Goal: Task Accomplishment & Management: Manage account settings

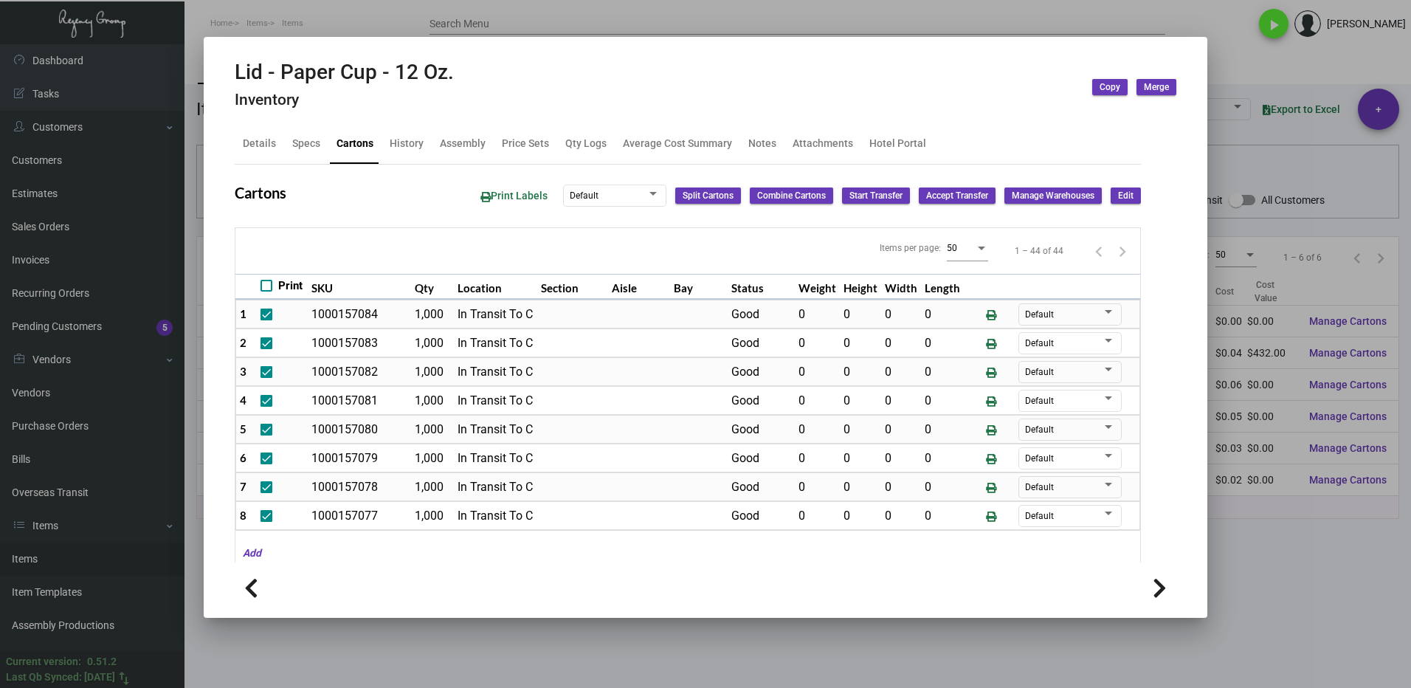
click at [1277, 526] on div at bounding box center [705, 344] width 1411 height 688
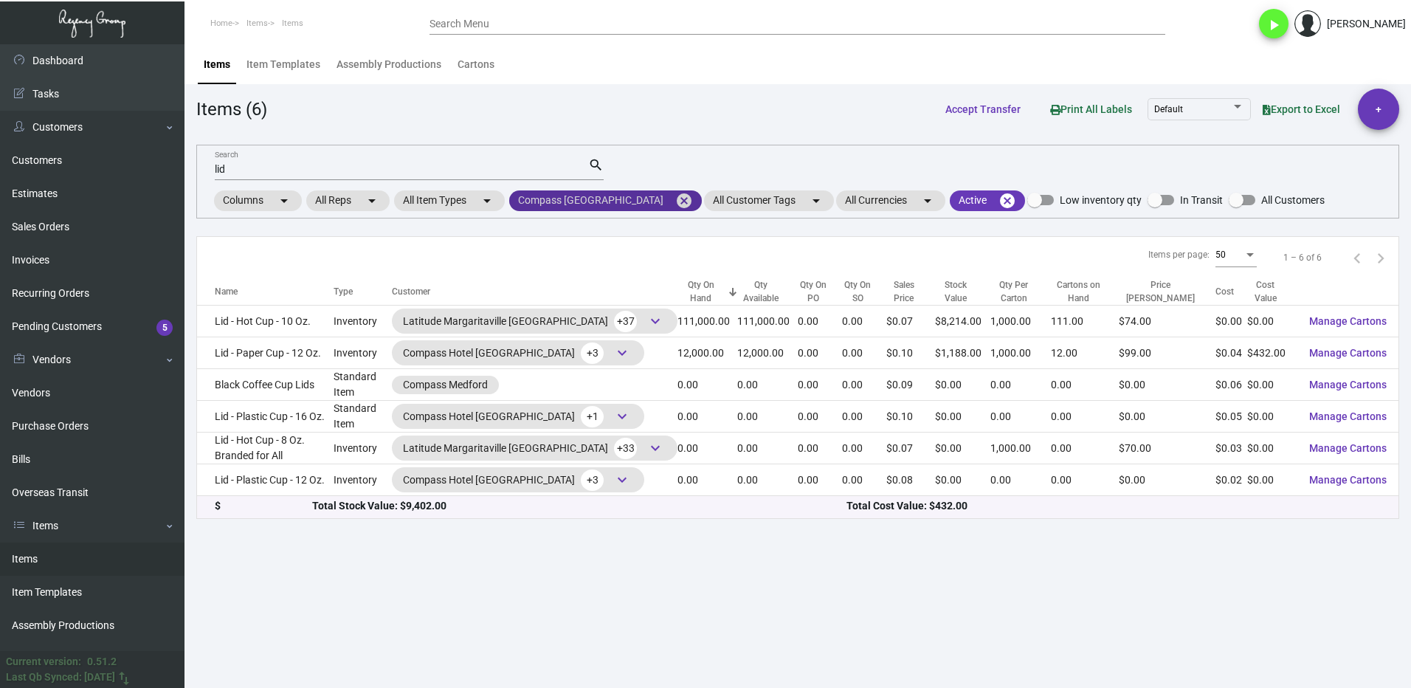
click at [675, 199] on mat-icon "cancel" at bounding box center [684, 201] width 18 height 18
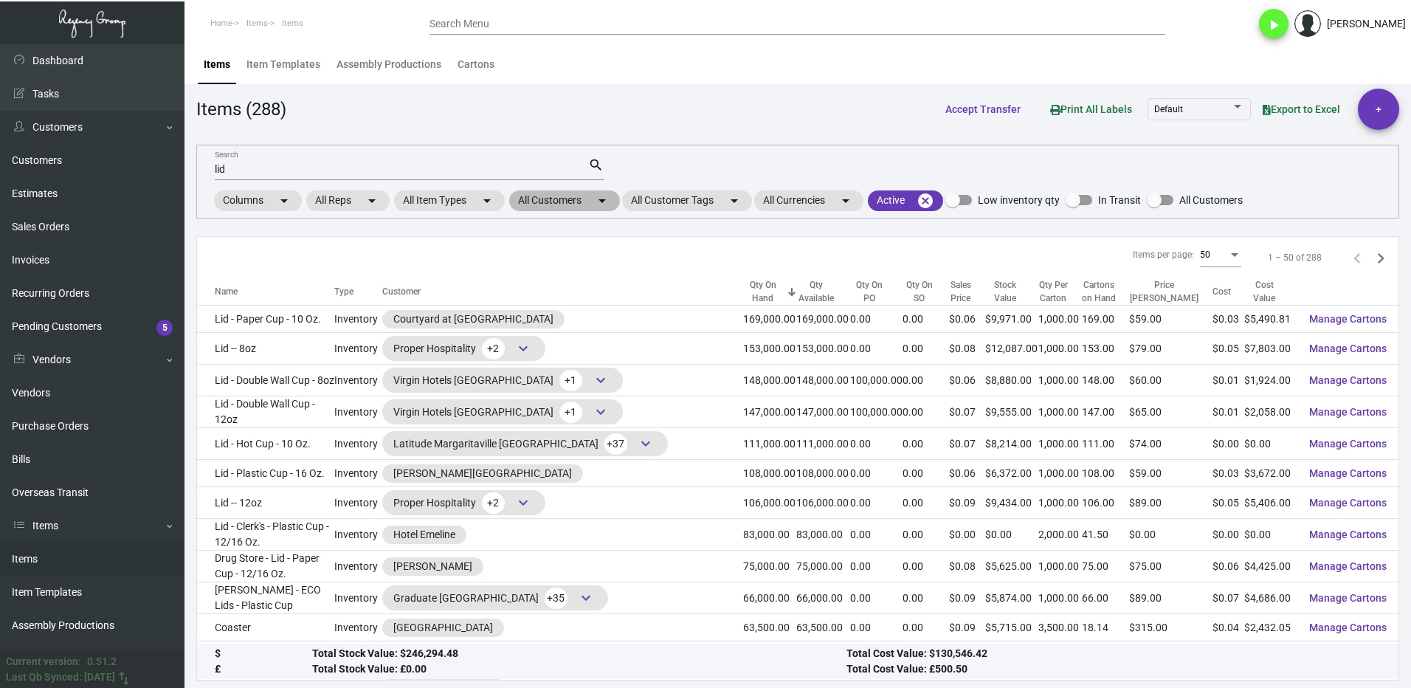
click at [560, 196] on mat-chip "All Customers arrow_drop_down" at bounding box center [564, 200] width 111 height 21
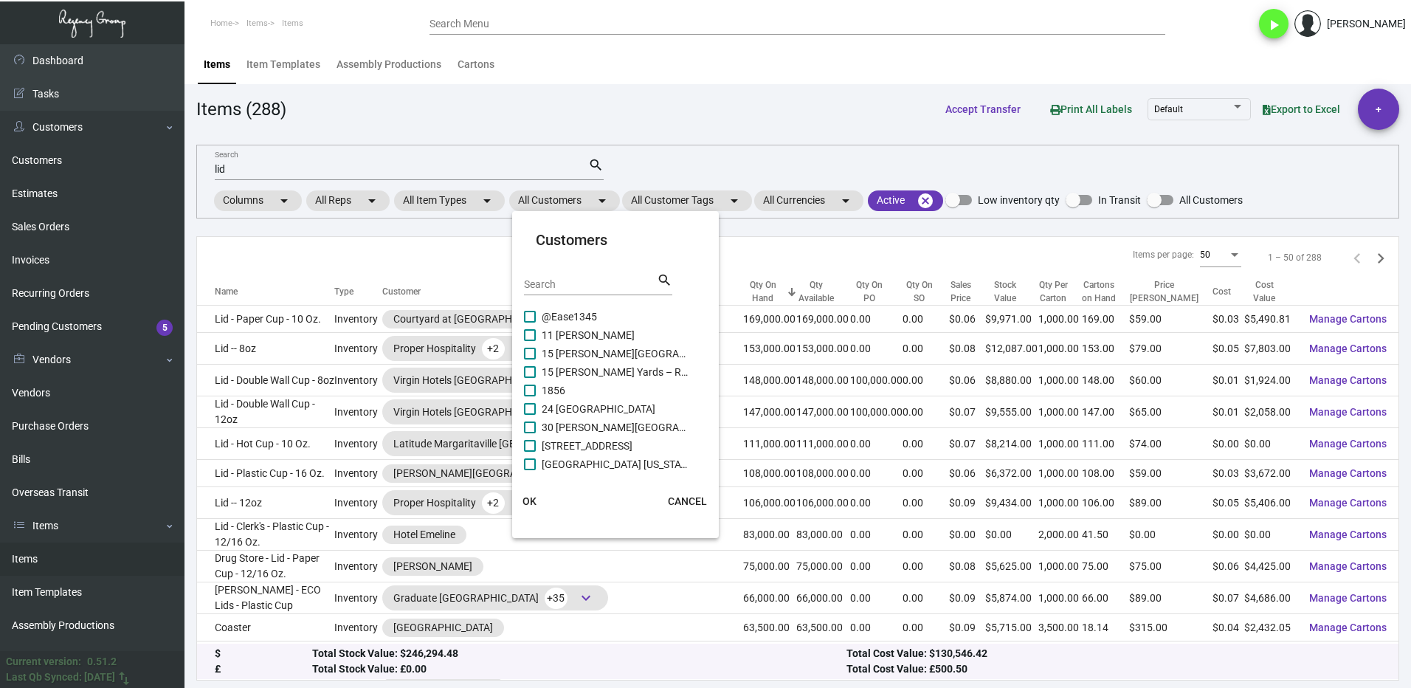
click at [581, 290] on input "Search" at bounding box center [590, 285] width 133 height 12
type input "[PERSON_NAME]"
click at [532, 462] on span at bounding box center [530, 464] width 12 height 12
click at [530, 470] on input "[PERSON_NAME] [GEOGRAPHIC_DATA]" at bounding box center [529, 470] width 1 height 1
checkbox input "true"
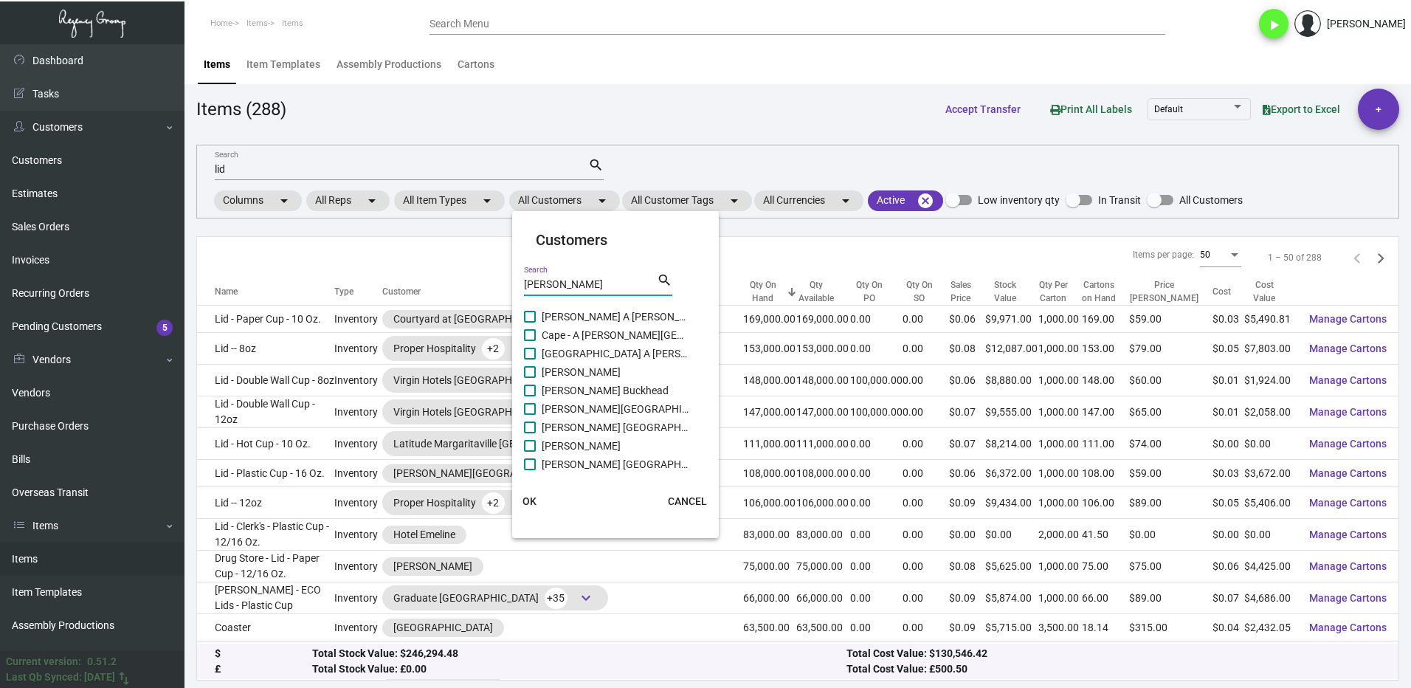
scroll to position [82, 0]
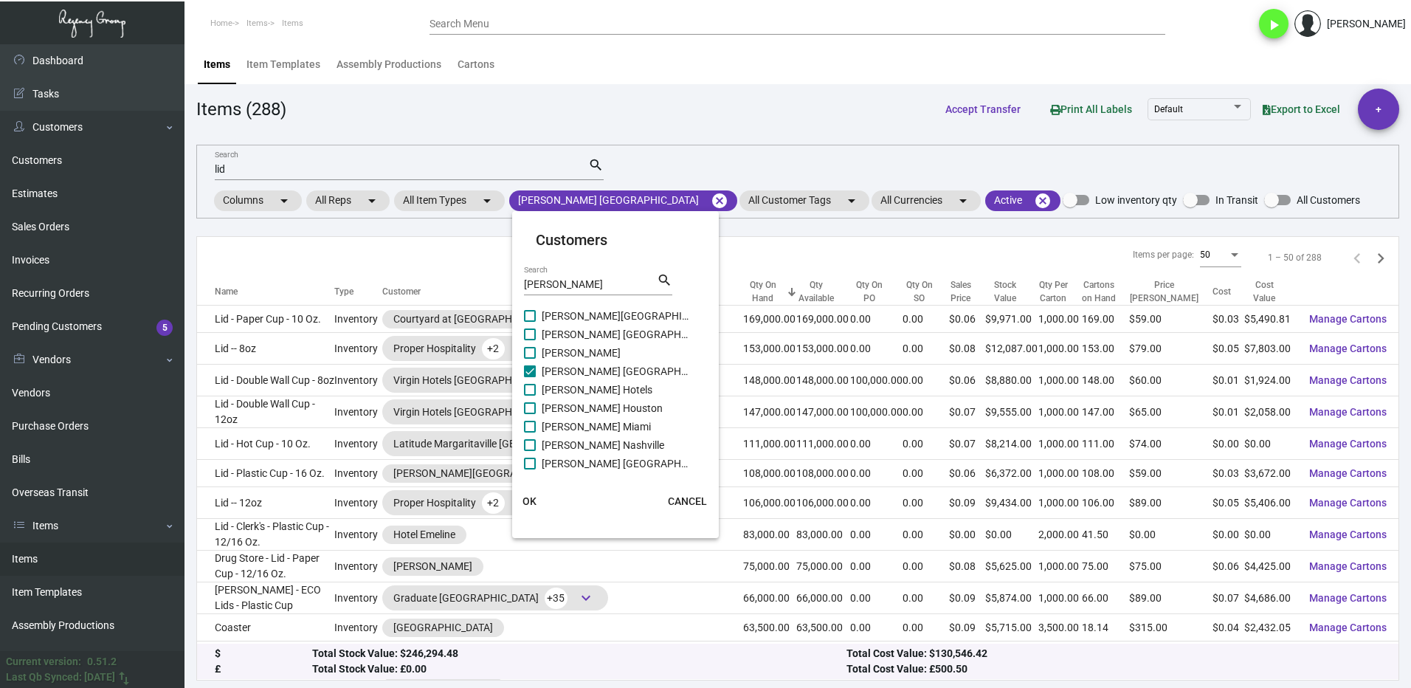
click at [531, 425] on span at bounding box center [530, 427] width 12 height 12
click at [530, 432] on input "[PERSON_NAME] Miami" at bounding box center [529, 432] width 1 height 1
checkbox input "true"
drag, startPoint x: 533, startPoint y: 410, endPoint x: 536, endPoint y: 396, distance: 13.6
click at [533, 409] on span at bounding box center [530, 408] width 12 height 12
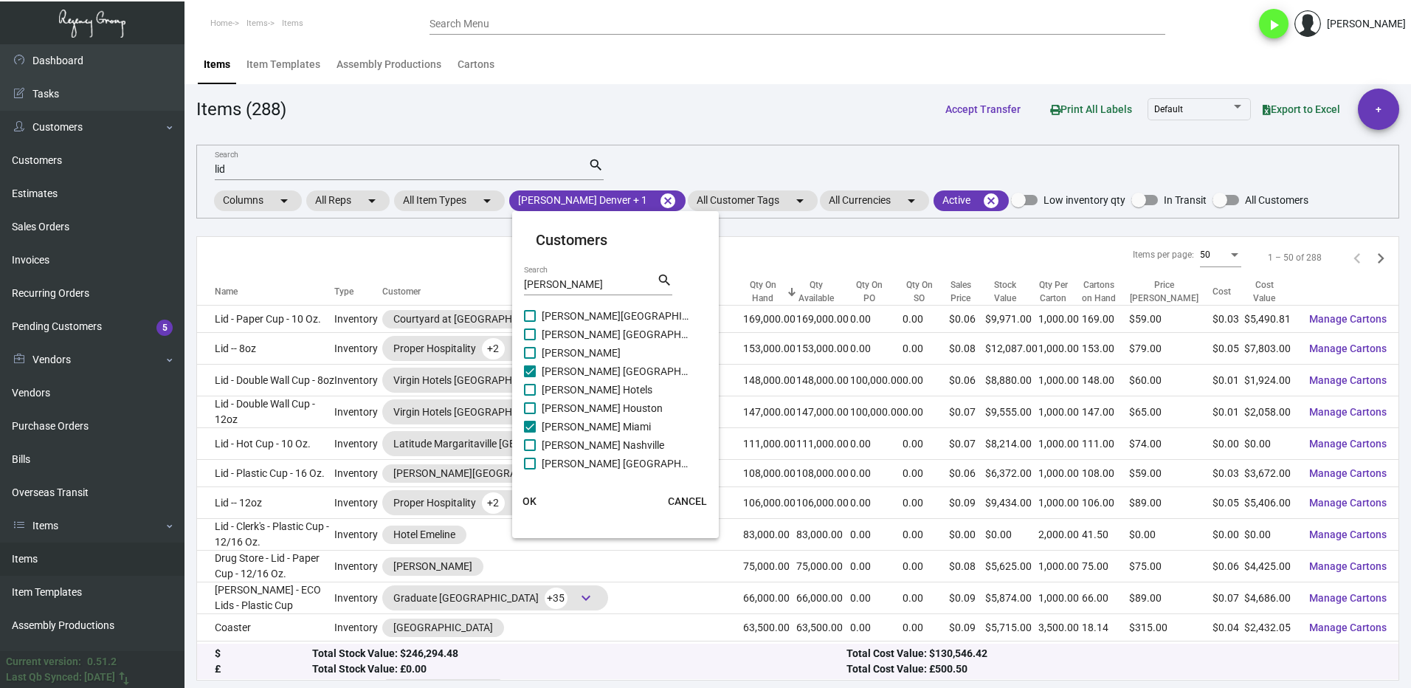
click at [530, 414] on input "[PERSON_NAME] Houston" at bounding box center [529, 414] width 1 height 1
checkbox input "true"
click at [536, 389] on label "[PERSON_NAME] Hotels" at bounding box center [606, 390] width 165 height 18
click at [530, 396] on input "[PERSON_NAME] Hotels" at bounding box center [529, 396] width 1 height 1
checkbox input "true"
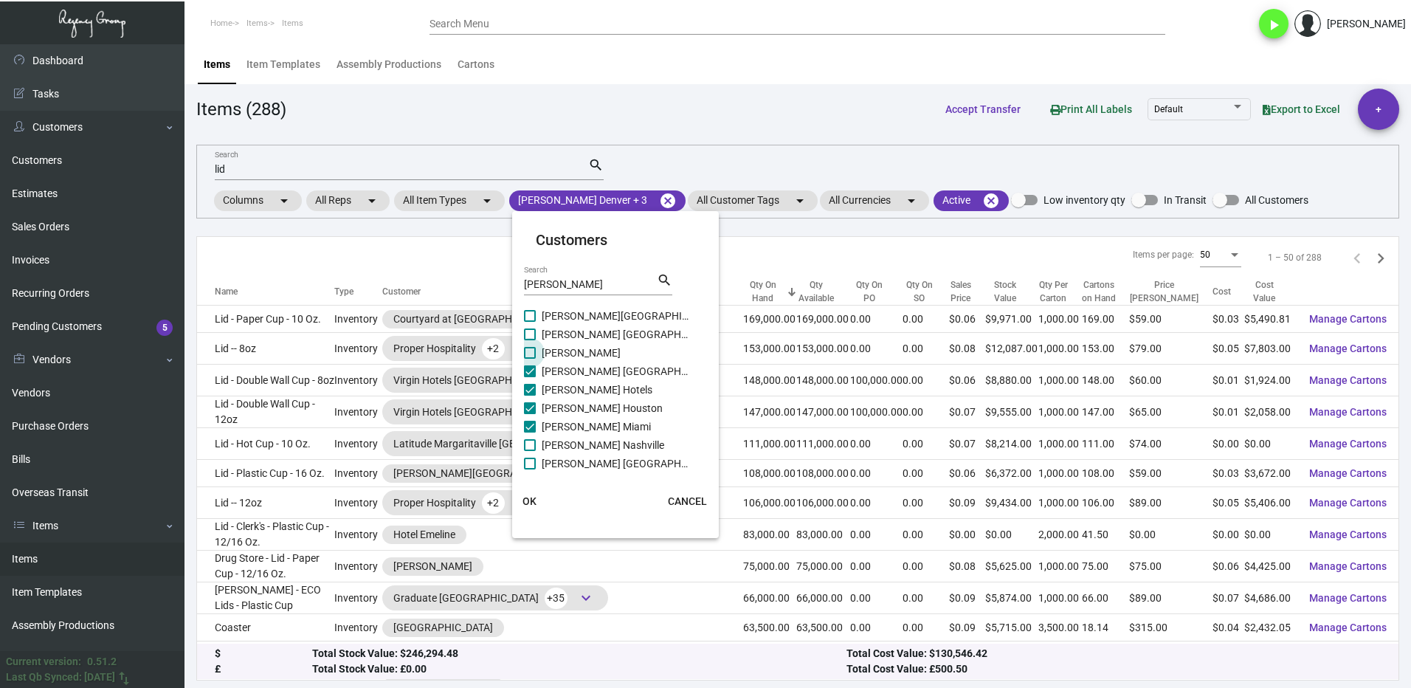
click at [528, 354] on span at bounding box center [530, 353] width 12 height 12
click at [529, 359] on input "[PERSON_NAME]" at bounding box center [529, 359] width 1 height 1
checkbox input "true"
click at [528, 336] on span at bounding box center [530, 334] width 12 height 12
click at [529, 340] on input "[PERSON_NAME] [GEOGRAPHIC_DATA]" at bounding box center [529, 340] width 1 height 1
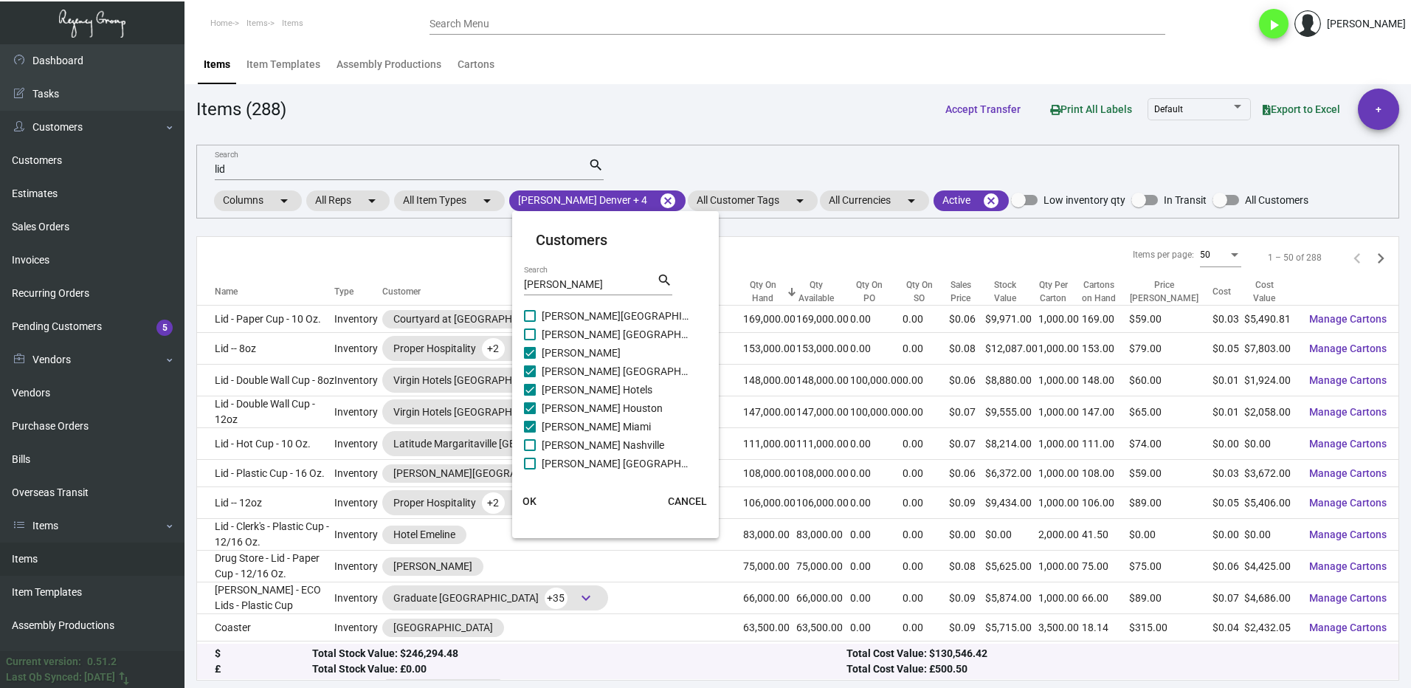
checkbox input "true"
click at [534, 497] on span "OK" at bounding box center [530, 501] width 14 height 12
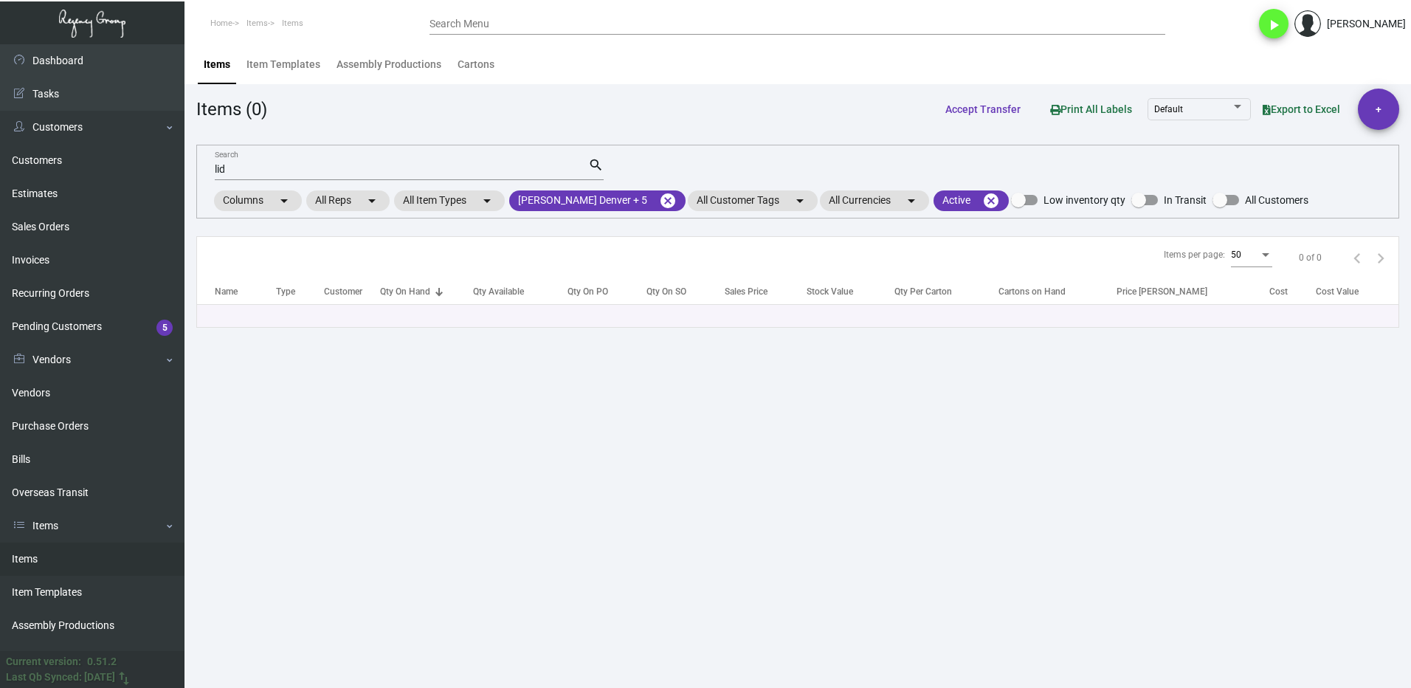
click at [266, 169] on input "lid" at bounding box center [401, 170] width 373 height 12
type input "l"
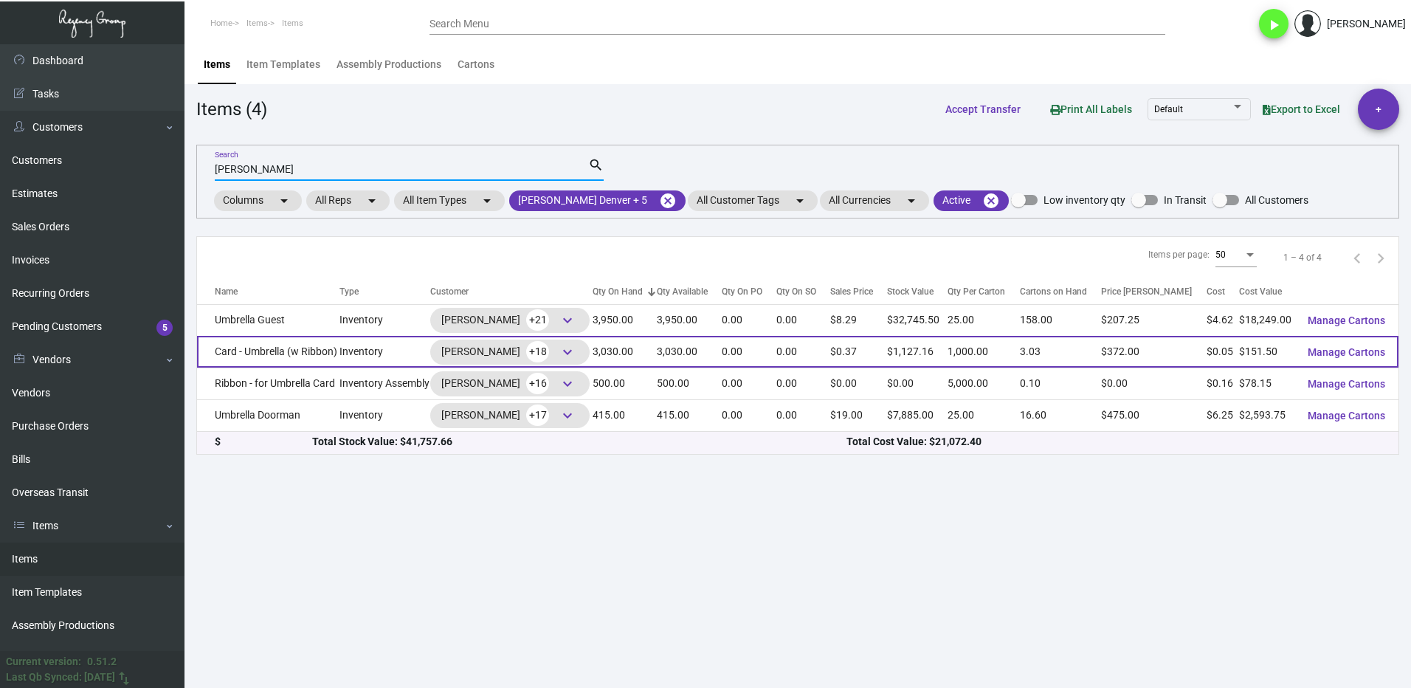
type input "[PERSON_NAME]"
click at [320, 362] on td "Card - Umbrella (w Ribbon)" at bounding box center [268, 352] width 142 height 32
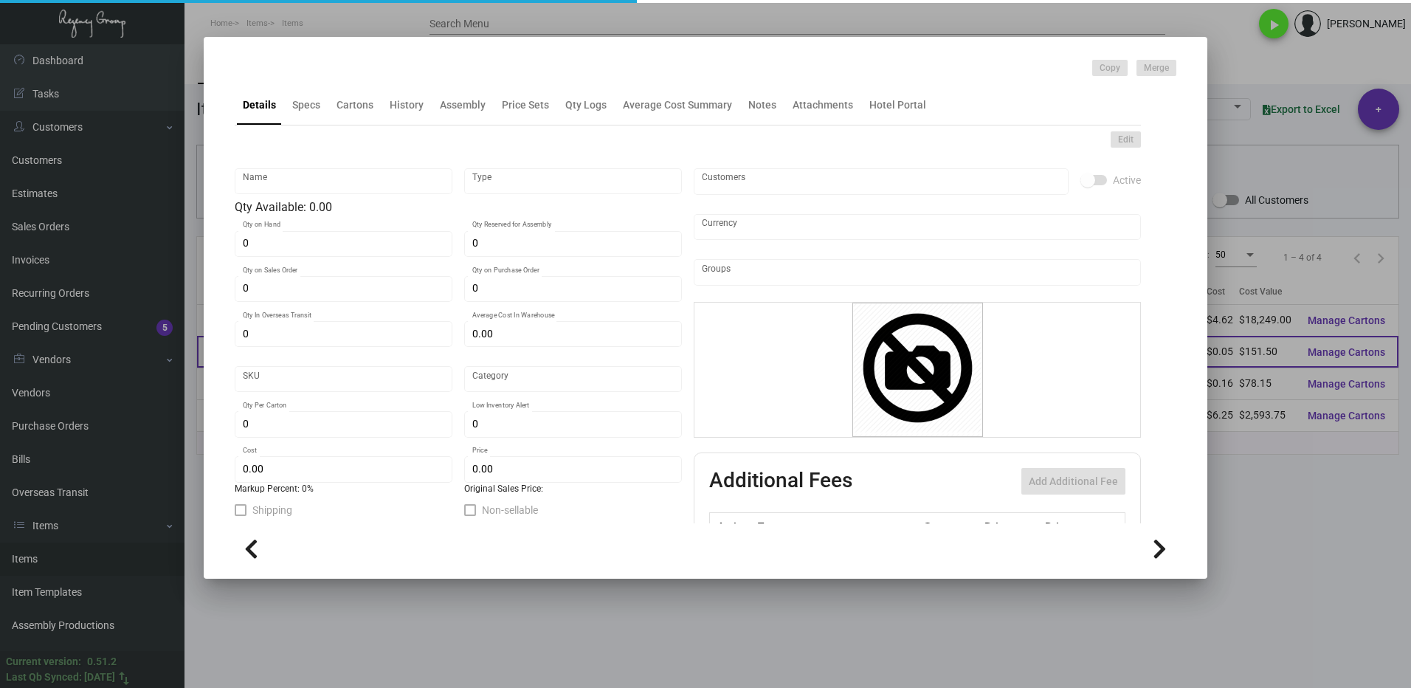
type input "Card - Umbrella (w Ribbon)"
type input "Inventory"
type input "3,030"
type input "$ 0.20"
type input "3165"
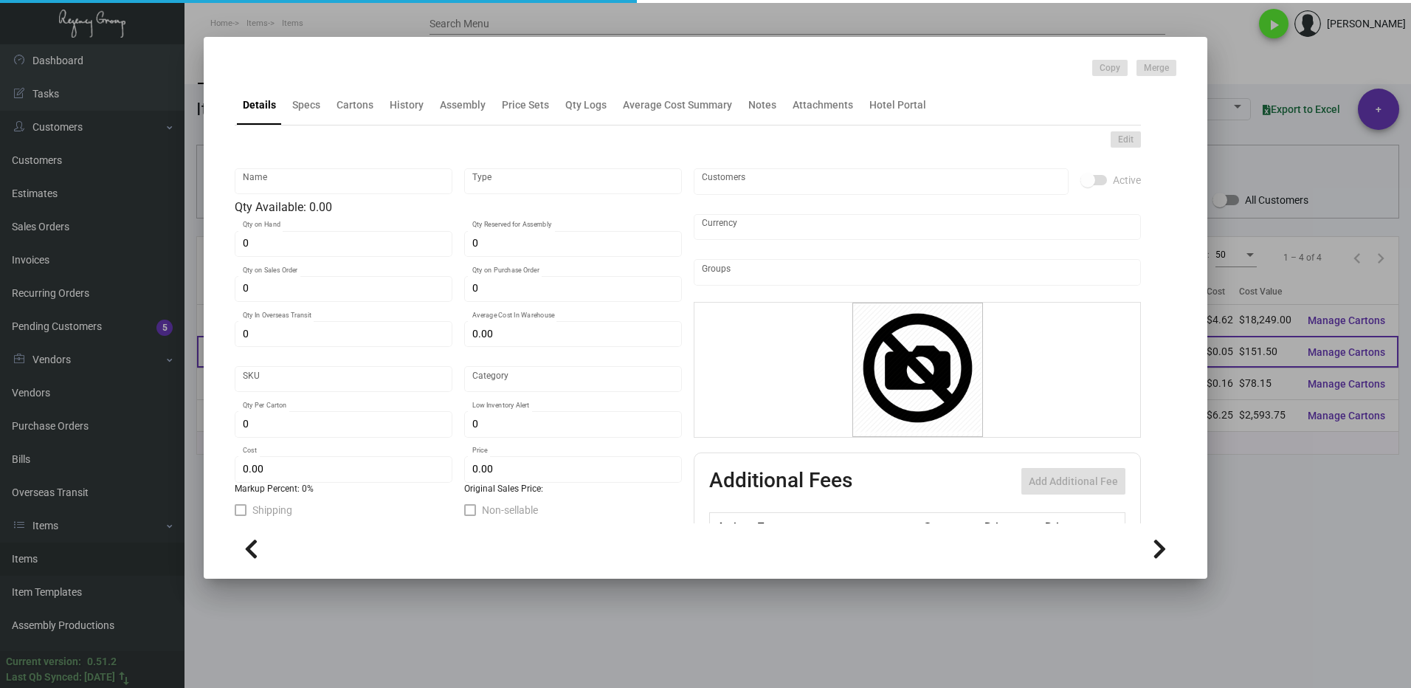
type input "Standard"
type input "1,000"
type input "500"
type input "$ 0.05"
type input "$ 0.372"
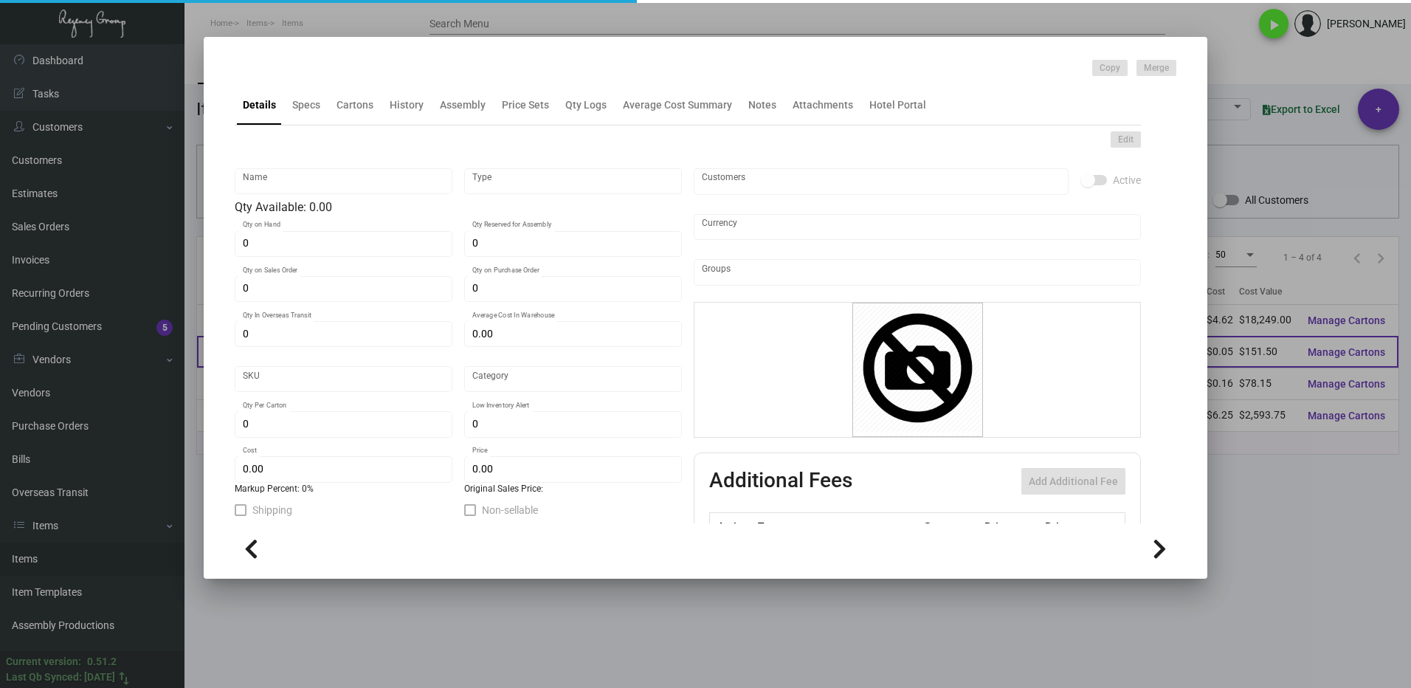
type textarea "Umbrella Cards with Ribbon: size 2.5x2.5, Loop Straw #110 cover stock, printing…"
checkbox input "true"
type input "United States Dollar $"
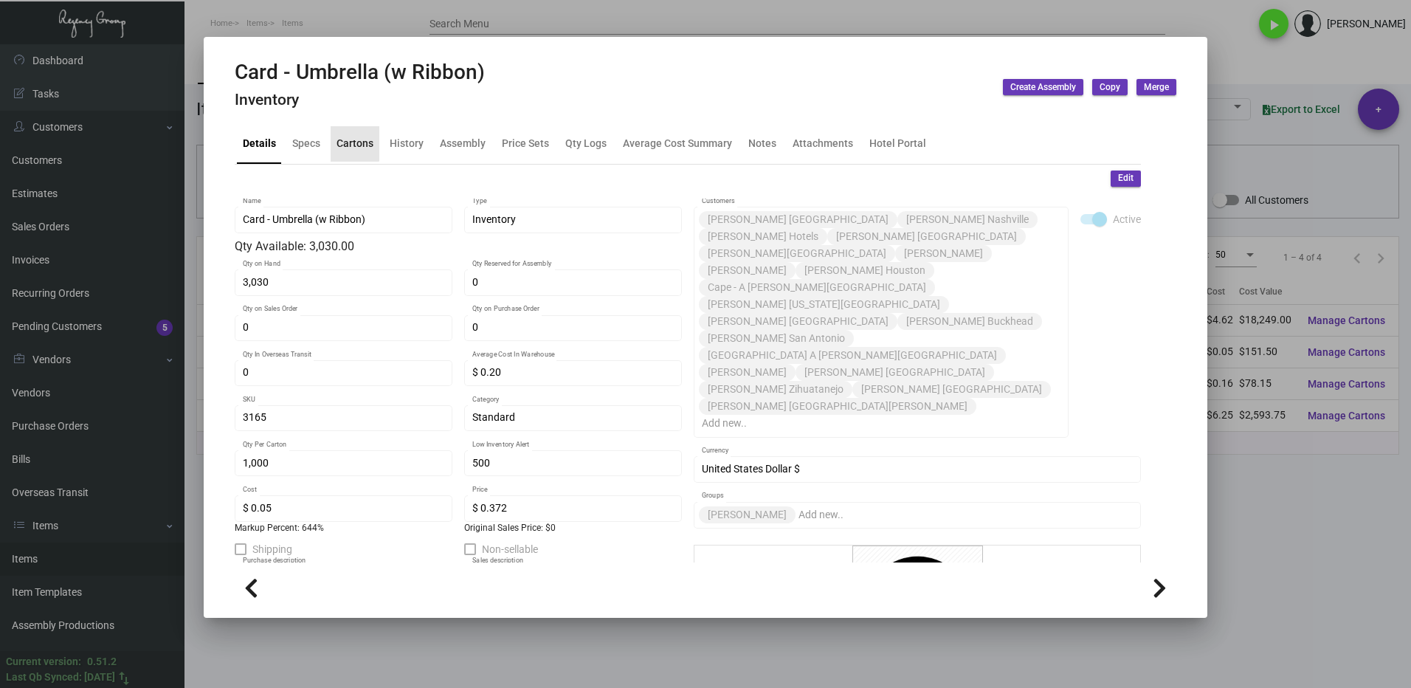
click at [351, 143] on div "Cartons" at bounding box center [355, 143] width 37 height 15
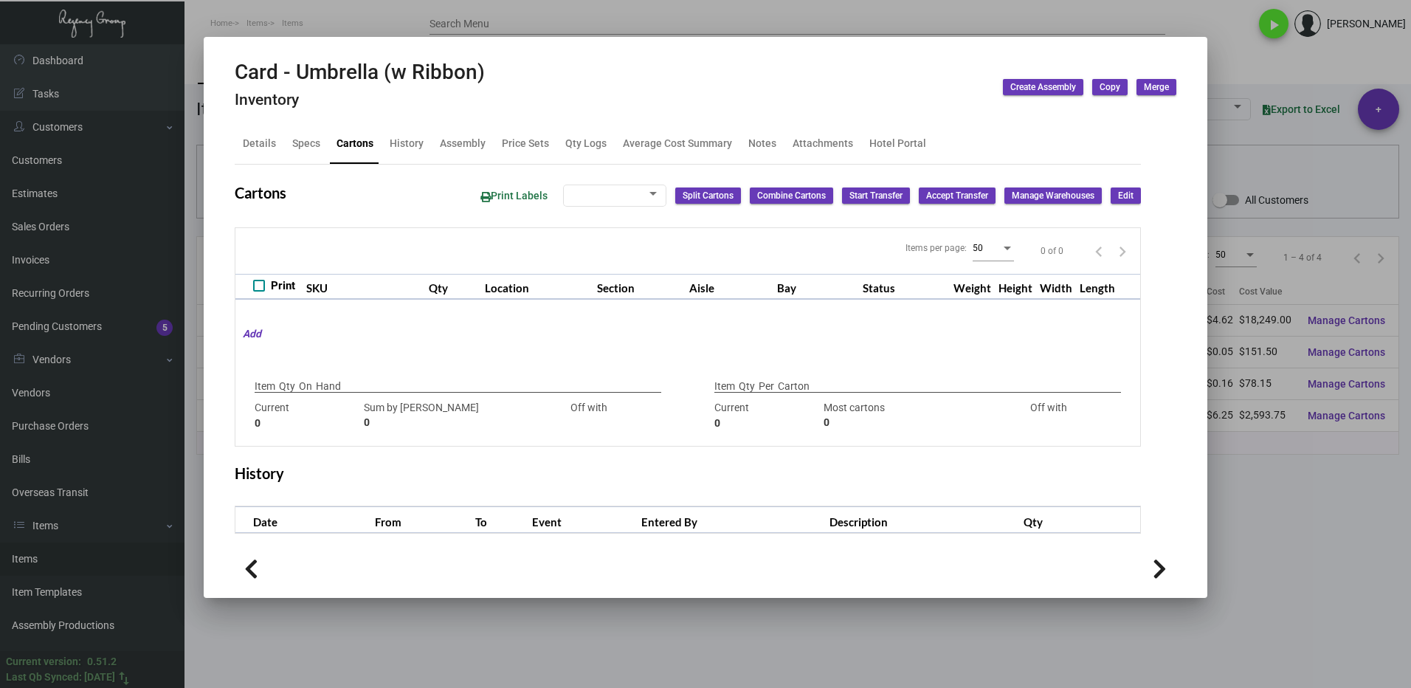
type input "3,030"
type input "6530"
type input "-3500"
type input "1,000"
type input "2000"
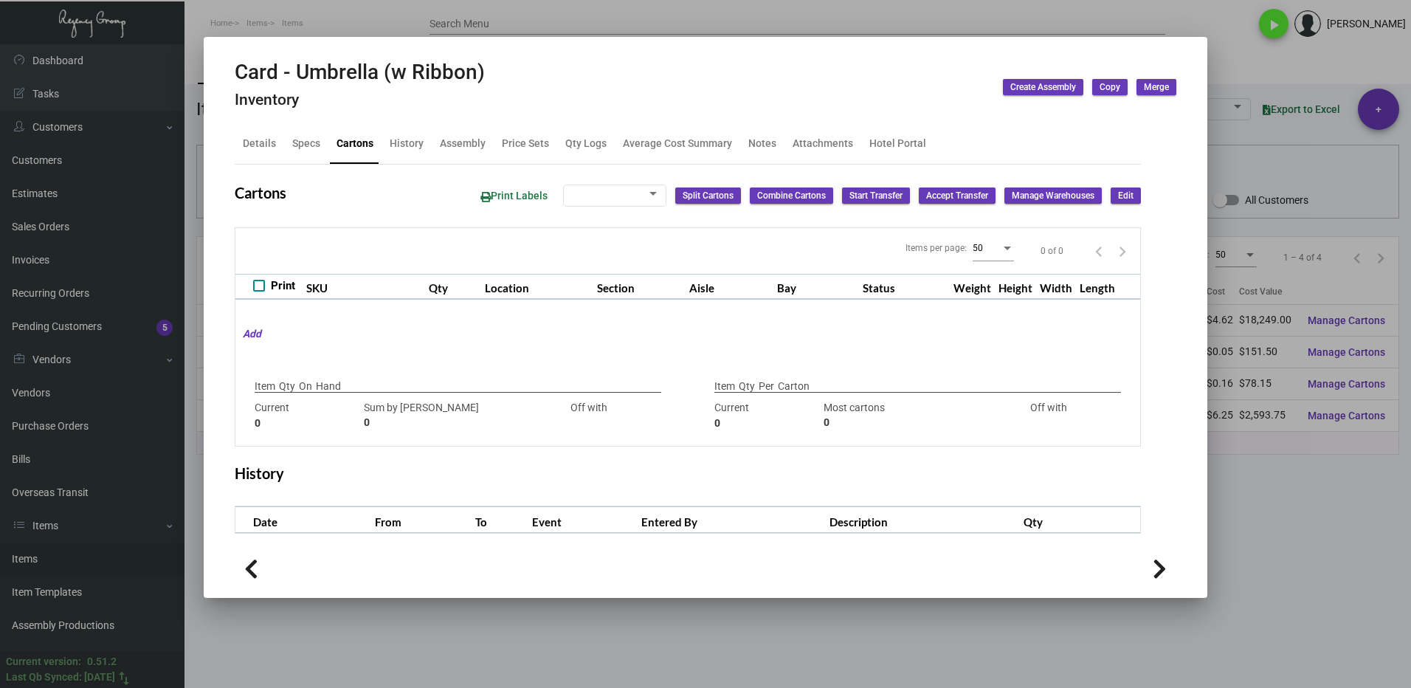
type input "-1000"
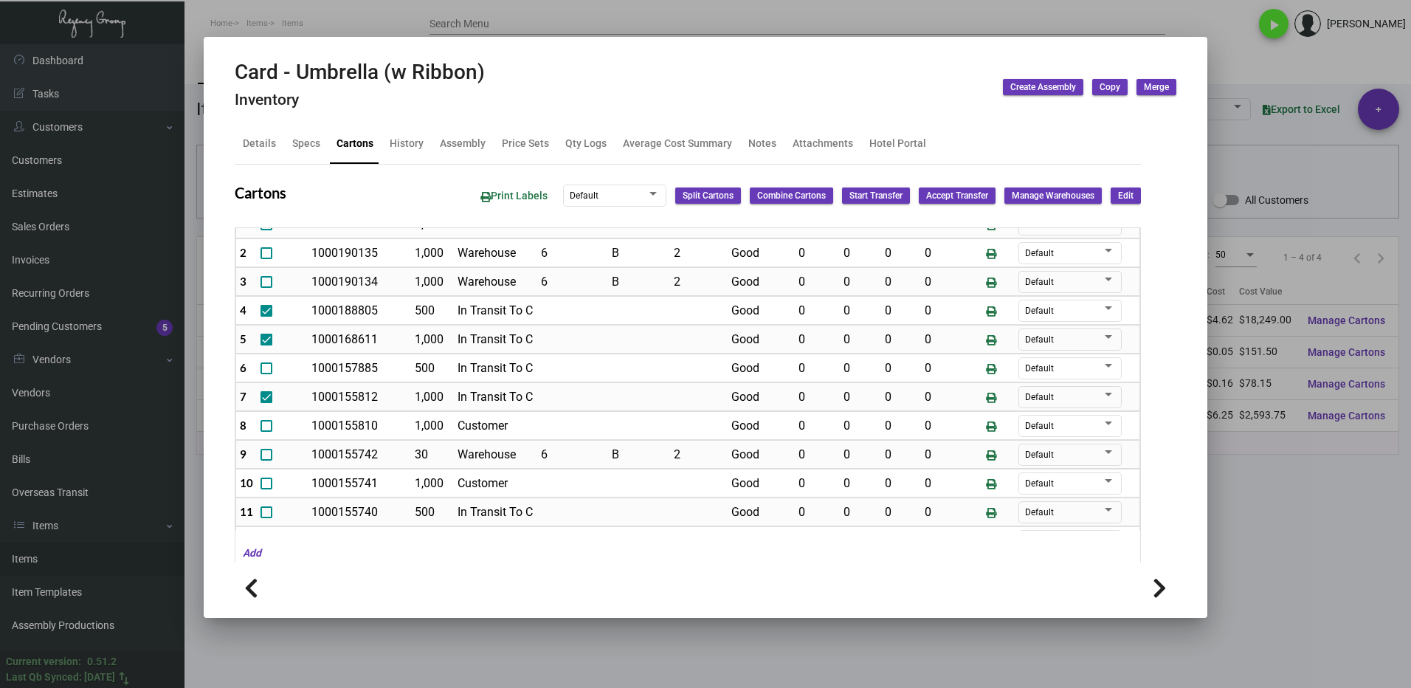
scroll to position [13, 0]
